Goal: Task Accomplishment & Management: Manage account settings

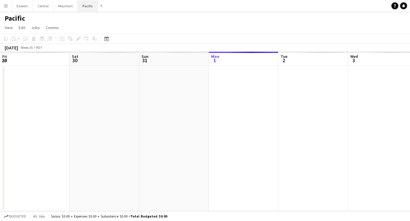
scroll to position [0, 139]
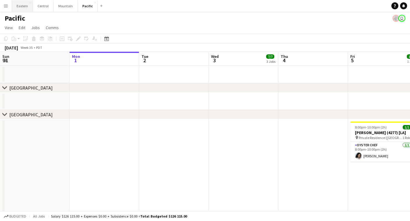
click at [19, 9] on button "Eastern Close" at bounding box center [22, 5] width 21 height 11
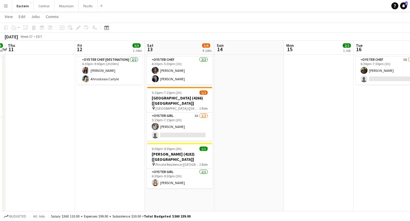
scroll to position [250, 0]
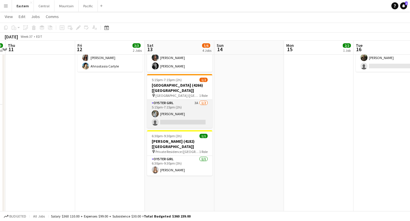
click at [196, 100] on app-card-role "Oyster Girl 3A [DATE] 5:15pm-7:15pm (2h) [PERSON_NAME] single-neutral-actions" at bounding box center [179, 114] width 65 height 28
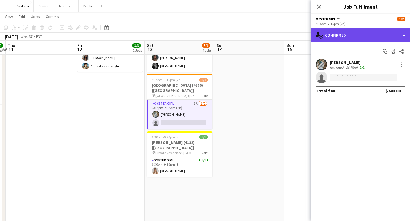
click at [327, 39] on div "single-neutral-actions-check-2 Confirmed" at bounding box center [360, 35] width 99 height 14
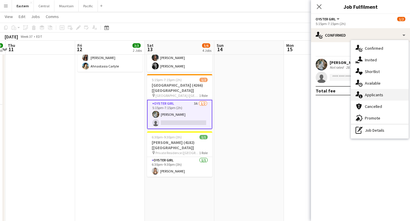
click at [362, 97] on icon at bounding box center [360, 97] width 4 height 4
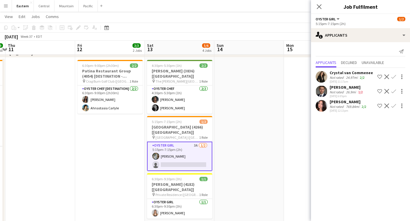
scroll to position [207, 0]
click at [393, 104] on app-icon "Confirm" at bounding box center [393, 106] width 5 height 5
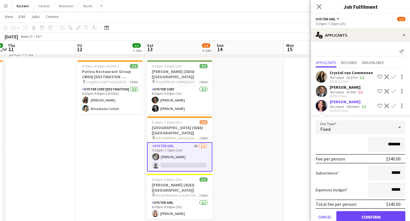
click at [366, 216] on button "Confirm" at bounding box center [370, 217] width 69 height 12
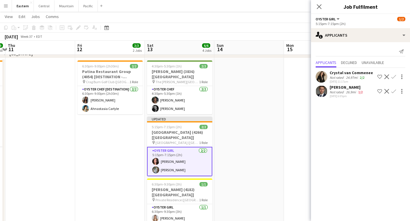
click at [317, 2] on div "Close pop-in" at bounding box center [319, 6] width 16 height 13
click at [318, 5] on icon "Close pop-in" at bounding box center [319, 7] width 6 height 6
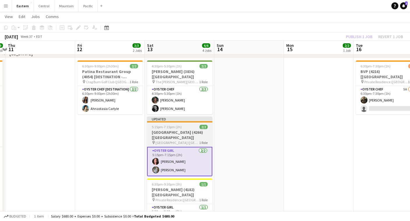
click at [173, 141] on span "[GEOGRAPHIC_DATA] ([GEOGRAPHIC_DATA], [GEOGRAPHIC_DATA])" at bounding box center [177, 143] width 44 height 4
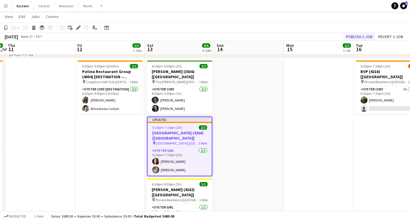
click at [352, 38] on button "Publish 1 job" at bounding box center [358, 37] width 31 height 8
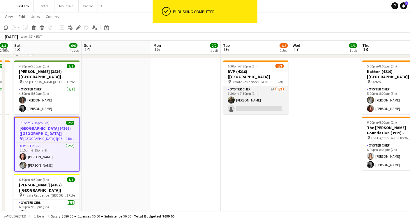
click at [254, 88] on app-card-role "Oyster Chef 5A [DATE] 6:30pm-7:30pm (1h) [PERSON_NAME] single-neutral-actions" at bounding box center [255, 100] width 65 height 28
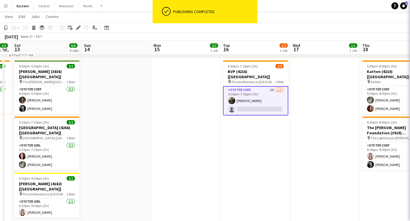
scroll to position [0, 197]
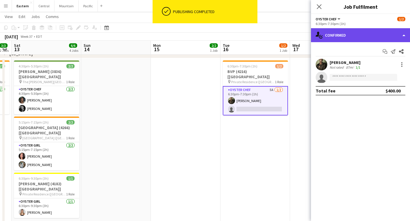
click at [390, 34] on div "single-neutral-actions-check-2 Confirmed" at bounding box center [360, 35] width 99 height 14
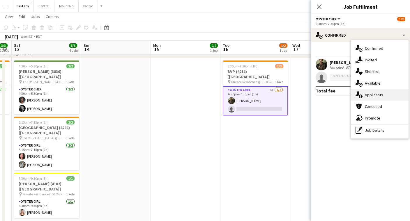
click at [385, 96] on div "single-neutral-actions-information Applicants" at bounding box center [380, 95] width 58 height 12
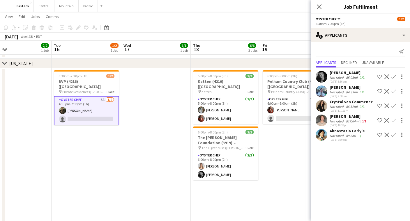
scroll to position [0, 173]
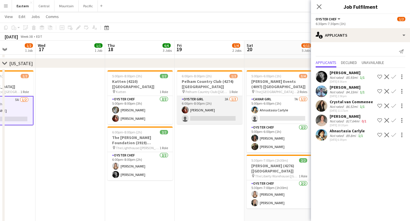
click at [223, 112] on app-card-role "Oyster Girl 2A [DATE] 6:00pm-8:00pm (2h) [PERSON_NAME] single-neutral-actions" at bounding box center [209, 110] width 65 height 28
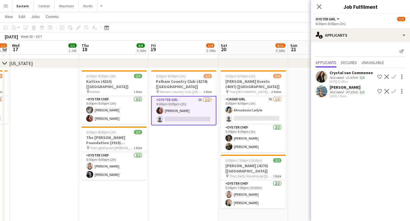
scroll to position [0, 202]
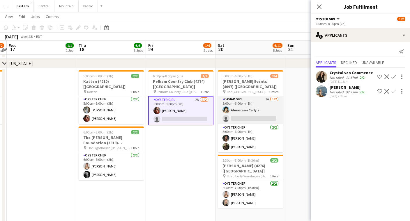
click at [233, 110] on app-card-role "Caviar Girl 7A [DATE] 5:00pm-6:00pm (1h) Ahnastasia Carlyle single-neutral-acti…" at bounding box center [250, 110] width 65 height 28
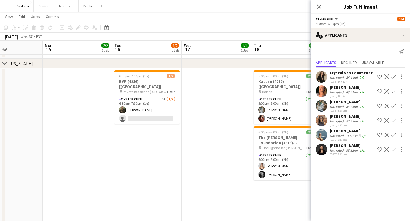
scroll to position [0, 161]
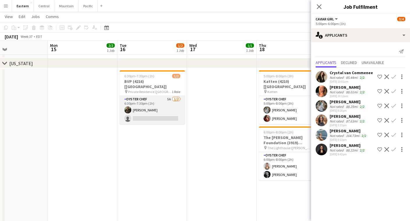
click at [154, 102] on app-card-role "Oyster Chef 5A [DATE] 6:30pm-7:30pm (1h) [PERSON_NAME] single-neutral-actions" at bounding box center [152, 110] width 65 height 28
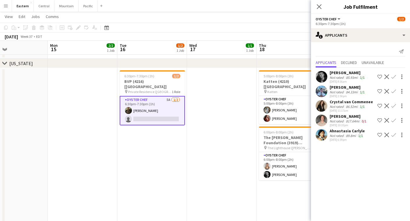
click at [392, 134] on app-icon "Confirm" at bounding box center [393, 135] width 5 height 5
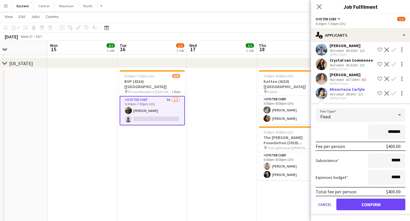
scroll to position [42, 0]
click at [376, 201] on button "Confirm" at bounding box center [370, 205] width 69 height 12
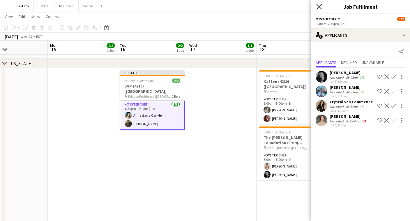
click at [318, 6] on icon at bounding box center [319, 7] width 6 height 6
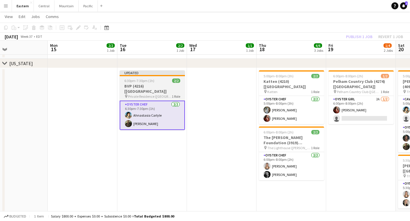
click at [155, 81] on div "6:30pm-7:30pm (1h) 2/2" at bounding box center [152, 81] width 65 height 4
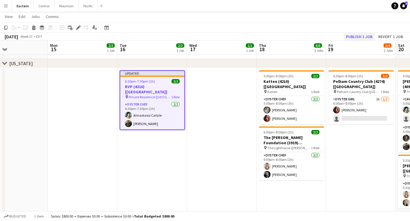
click at [353, 35] on button "Publish 1 job" at bounding box center [358, 37] width 31 height 8
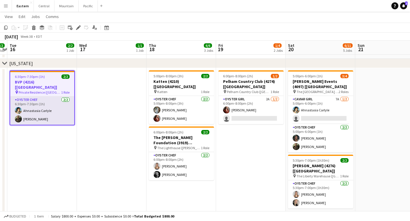
scroll to position [0, 207]
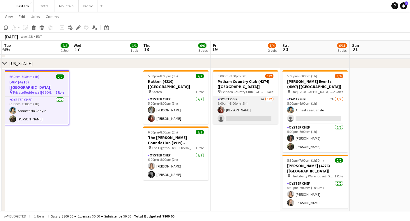
click at [248, 112] on app-card-role "Oyster Girl 2A [DATE] 6:00pm-8:00pm (2h) [PERSON_NAME] single-neutral-actions" at bounding box center [245, 110] width 65 height 28
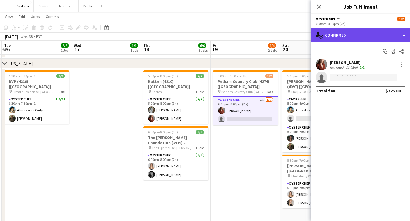
click at [368, 36] on div "single-neutral-actions-check-2 Confirmed" at bounding box center [360, 35] width 99 height 14
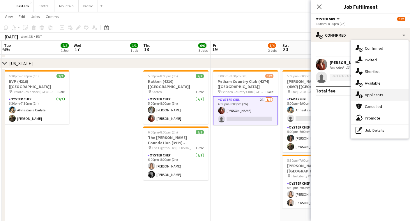
click at [373, 93] on div "single-neutral-actions-information Applicants" at bounding box center [380, 95] width 58 height 12
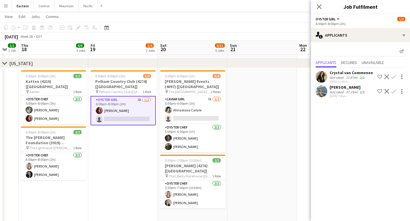
scroll to position [0, 212]
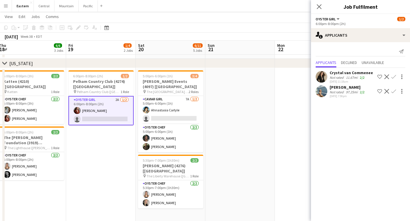
click at [393, 92] on app-icon "Confirm" at bounding box center [393, 91] width 5 height 5
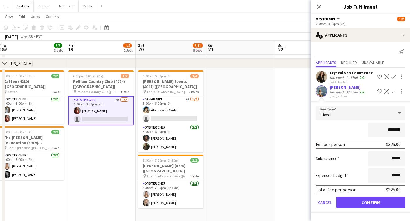
click at [362, 202] on button "Confirm" at bounding box center [370, 203] width 69 height 12
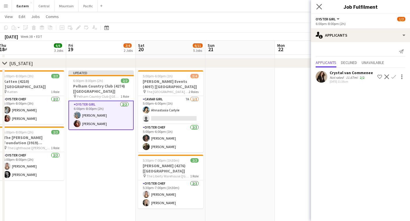
click at [315, 5] on app-icon "Close pop-in" at bounding box center [319, 7] width 8 height 8
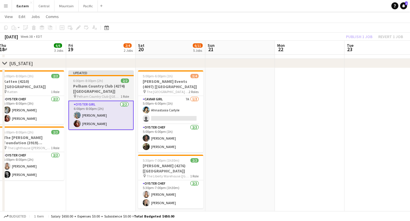
click at [88, 95] on span "Pelham Country Club ([GEOGRAPHIC_DATA], [GEOGRAPHIC_DATA])" at bounding box center [99, 96] width 44 height 4
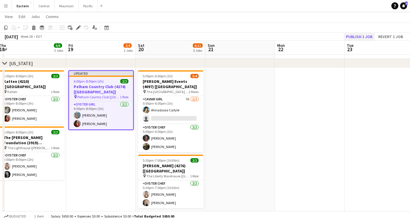
click at [356, 36] on button "Publish 1 job" at bounding box center [358, 37] width 31 height 8
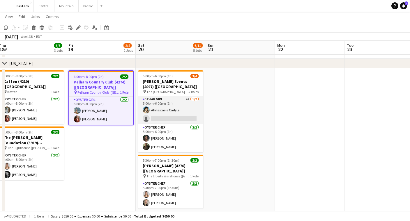
click at [161, 106] on app-card-role "Caviar Girl 7A [DATE] 5:00pm-6:00pm (1h) Ahnastasia Carlyle single-neutral-acti…" at bounding box center [170, 110] width 65 height 28
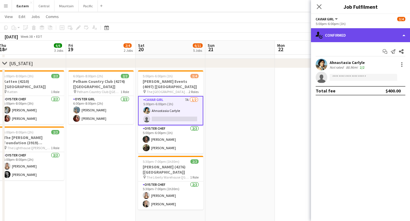
click at [344, 34] on div "single-neutral-actions-check-2 Confirmed" at bounding box center [360, 35] width 99 height 14
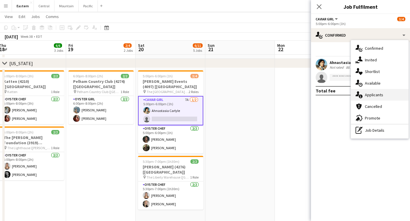
click at [388, 95] on div "single-neutral-actions-information Applicants" at bounding box center [380, 95] width 58 height 12
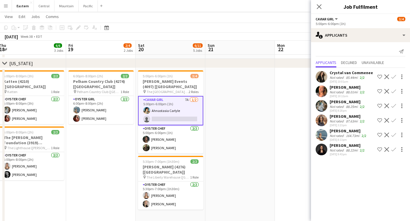
click at [394, 150] on app-icon "Confirm" at bounding box center [393, 149] width 5 height 5
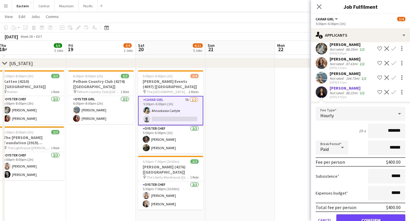
scroll to position [61, 0]
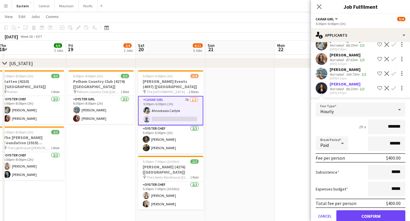
click at [365, 216] on button "Confirm" at bounding box center [370, 216] width 69 height 12
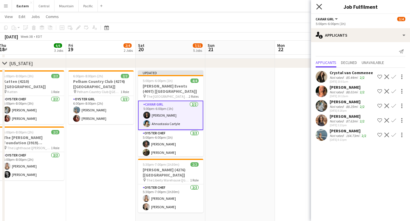
click at [317, 5] on icon at bounding box center [319, 7] width 6 height 6
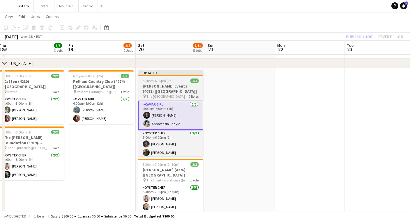
click at [173, 86] on h3 "[PERSON_NAME] Events (4097) [[GEOGRAPHIC_DATA]]" at bounding box center [170, 89] width 65 height 10
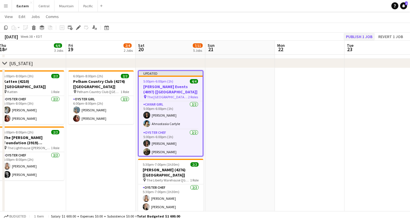
click at [362, 37] on button "Publish 1 job" at bounding box center [358, 37] width 31 height 8
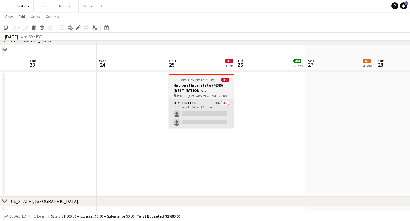
scroll to position [591, 0]
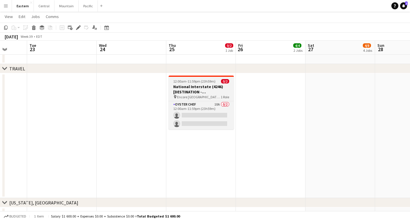
click at [199, 99] on span "Encore [GEOGRAPHIC_DATA] ([GEOGRAPHIC_DATA], [GEOGRAPHIC_DATA])" at bounding box center [199, 97] width 44 height 4
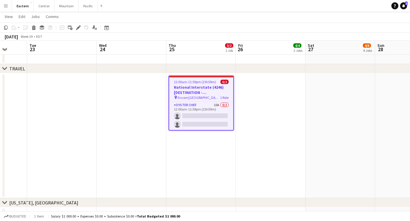
click at [222, 101] on app-job-card "12:00am-11:59pm (23h59m) 0/2 National Interstate (4246) [DESTINATION - [GEOGRAP…" at bounding box center [200, 103] width 65 height 55
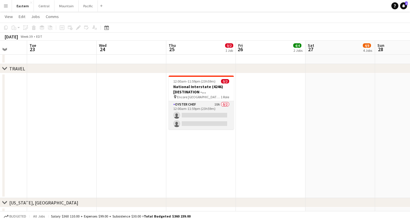
click at [207, 112] on app-card-role "Oyster Chef 10A 0/2 12:00am-11:59pm (23h59m) single-neutral-actions single-neut…" at bounding box center [200, 115] width 65 height 28
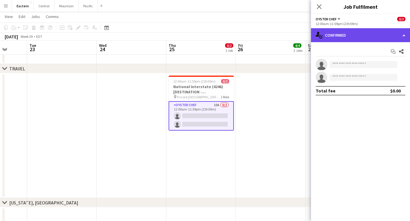
click at [375, 34] on div "single-neutral-actions-check-2 Confirmed" at bounding box center [360, 35] width 99 height 14
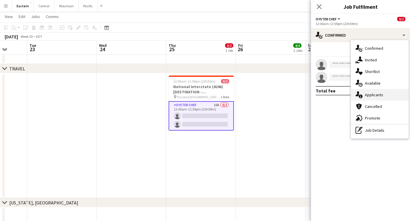
click at [381, 97] on div "single-neutral-actions-information Applicants" at bounding box center [380, 95] width 58 height 12
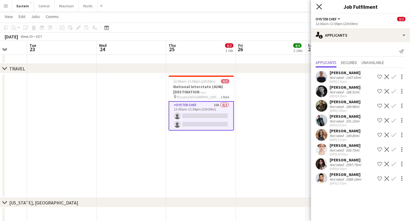
click at [320, 7] on icon "Close pop-in" at bounding box center [319, 7] width 6 height 6
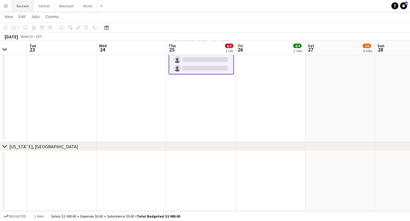
scroll to position [647, 0]
click at [84, 5] on button "Pacific Close" at bounding box center [88, 5] width 19 height 11
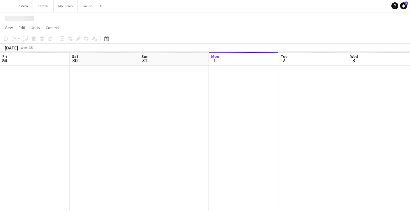
scroll to position [0, 139]
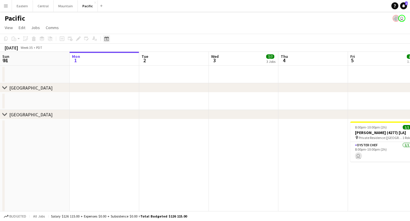
click at [108, 41] on div "Date picker" at bounding box center [106, 38] width 7 height 7
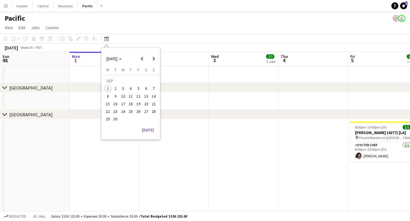
click at [121, 104] on span "17" at bounding box center [123, 103] width 7 height 7
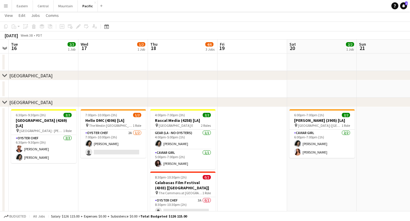
scroll to position [27, 0]
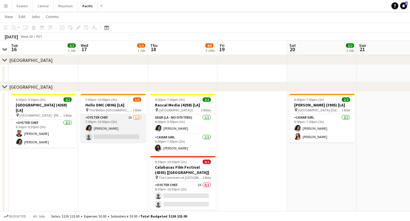
click at [120, 122] on app-card-role "Oyster Chef 2A [DATE] 7:00pm-10:00pm (3h) [PERSON_NAME] single-neutral-actions" at bounding box center [113, 128] width 65 height 28
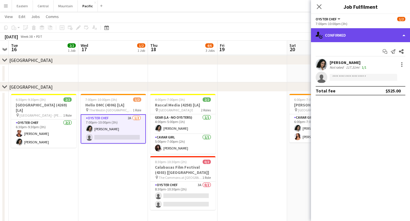
click at [345, 38] on div "single-neutral-actions-check-2 Confirmed" at bounding box center [360, 35] width 99 height 14
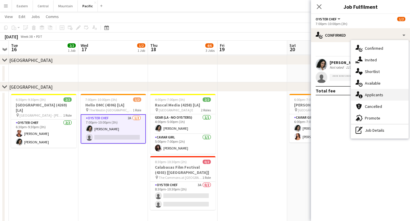
click at [368, 95] on div "single-neutral-actions-information Applicants" at bounding box center [380, 95] width 58 height 12
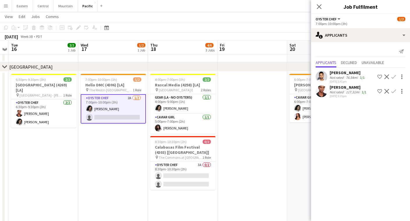
scroll to position [49, 0]
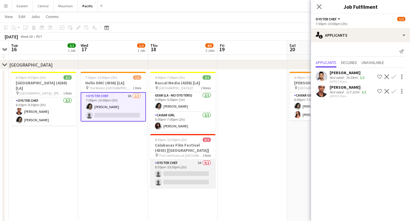
click at [187, 161] on app-card-role "Oyster Chef 3A 0/2 8:30pm-10:30pm (2h) single-neutral-actions single-neutral-ac…" at bounding box center [182, 174] width 65 height 28
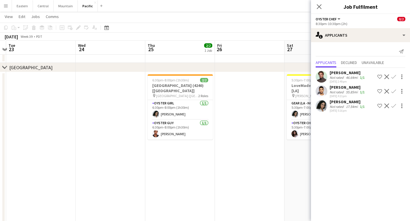
scroll to position [0, 226]
